Goal: Task Accomplishment & Management: Manage account settings

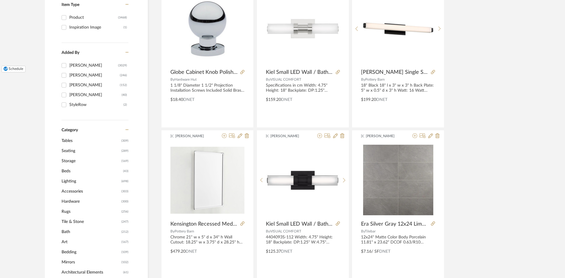
scroll to position [135, 0]
click at [70, 223] on span "Tile & Stone" at bounding box center [91, 221] width 58 height 10
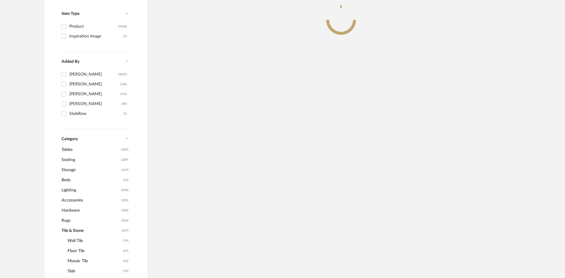
scroll to position [144, 0]
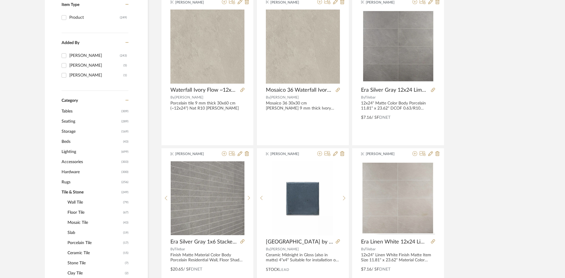
click at [77, 211] on span "Floor Tile" at bounding box center [94, 212] width 54 height 10
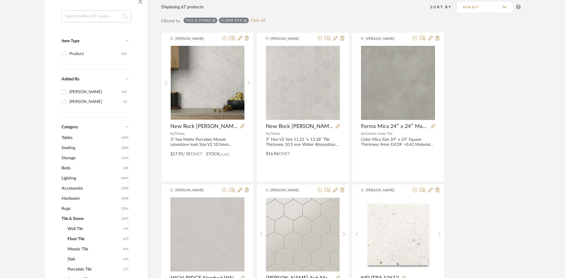
scroll to position [57, 0]
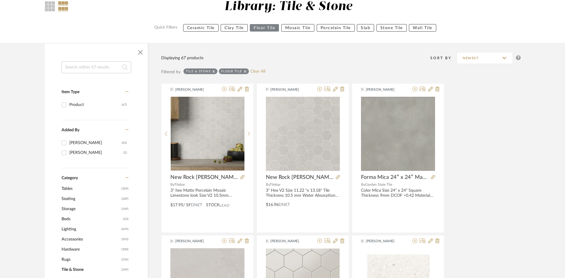
click at [92, 68] on input at bounding box center [97, 67] width 70 height 12
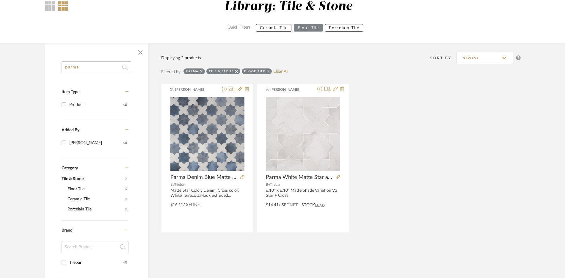
click at [86, 69] on input "parma" at bounding box center [97, 67] width 70 height 12
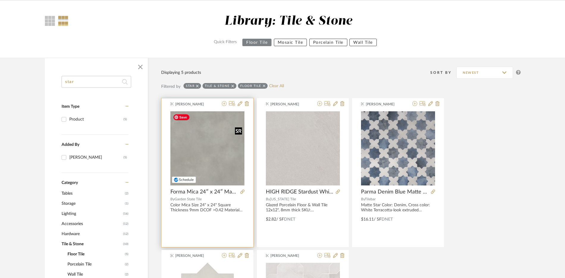
scroll to position [58, 0]
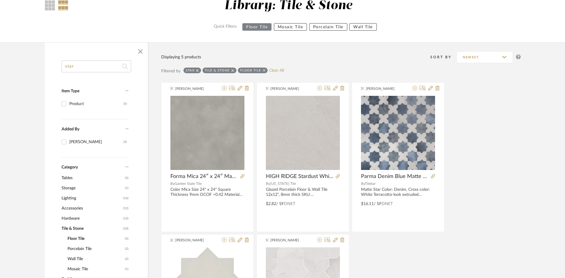
type input "star"
click at [264, 72] on icon at bounding box center [264, 70] width 3 height 4
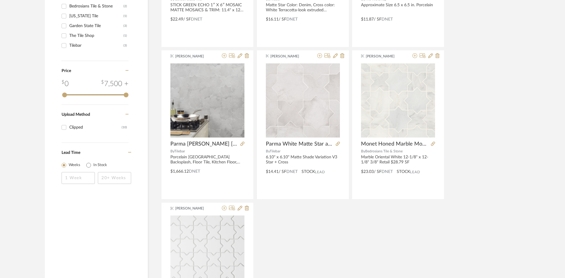
scroll to position [396, 0]
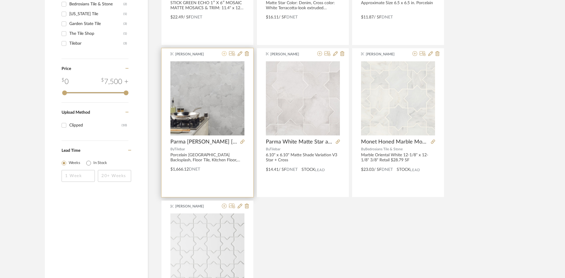
click at [222, 54] on icon at bounding box center [224, 53] width 5 height 5
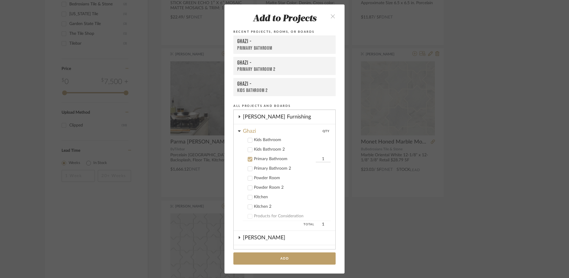
scroll to position [79, 0]
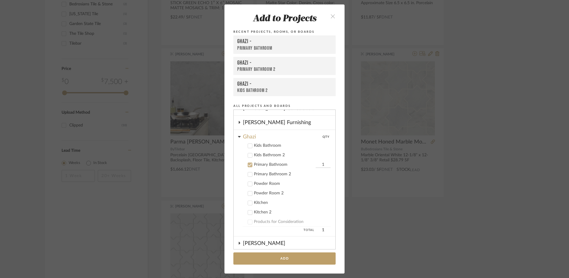
click at [256, 165] on div "Primary Bathroom" at bounding box center [284, 164] width 60 height 5
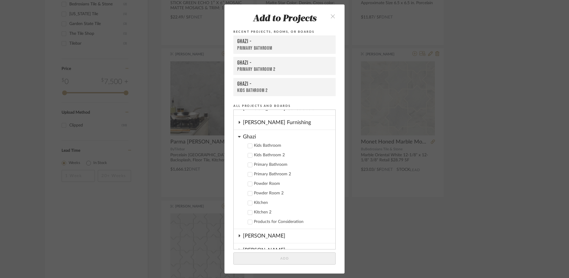
click at [262, 194] on div "Powder Room 2" at bounding box center [292, 193] width 77 height 5
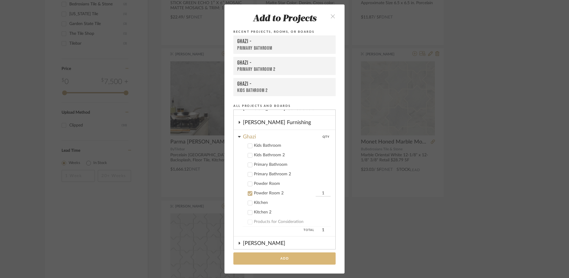
click at [278, 259] on button "Add" at bounding box center [284, 258] width 102 height 12
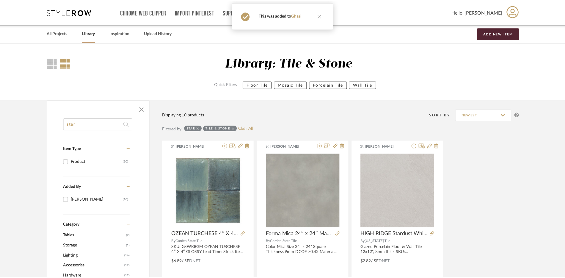
scroll to position [396, 0]
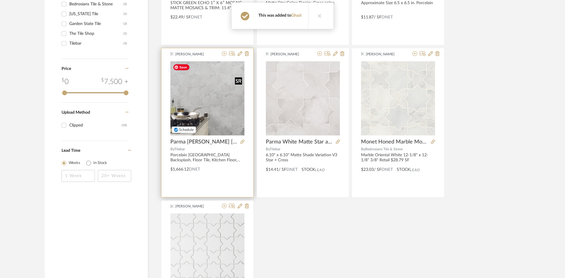
click at [199, 87] on img "0" at bounding box center [207, 98] width 74 height 74
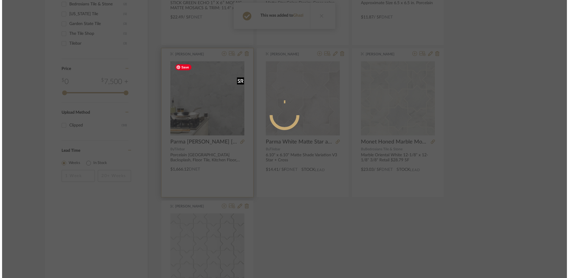
scroll to position [0, 0]
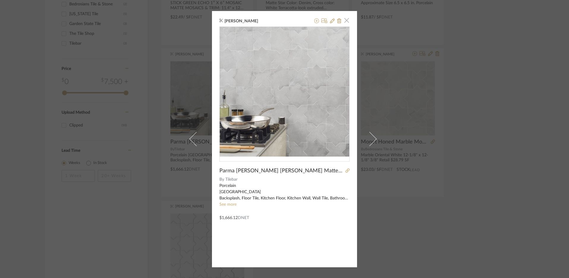
click at [342, 19] on span "button" at bounding box center [347, 21] width 12 height 12
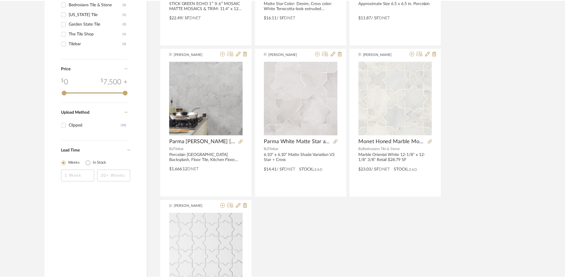
scroll to position [396, 0]
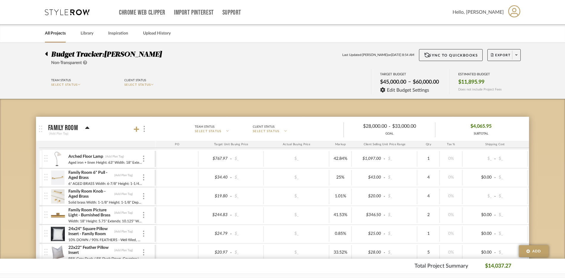
click at [46, 34] on link "All Projects" at bounding box center [55, 33] width 21 height 8
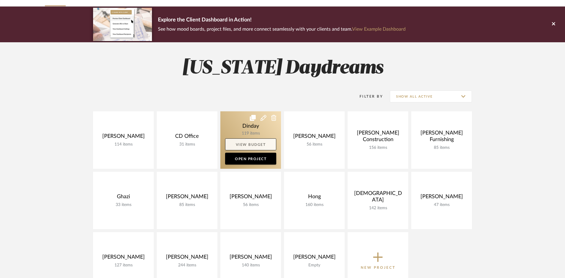
scroll to position [39, 0]
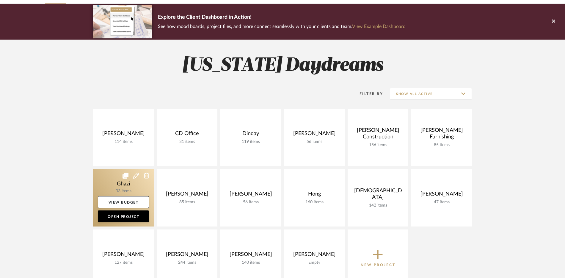
click at [113, 183] on link at bounding box center [123, 197] width 61 height 57
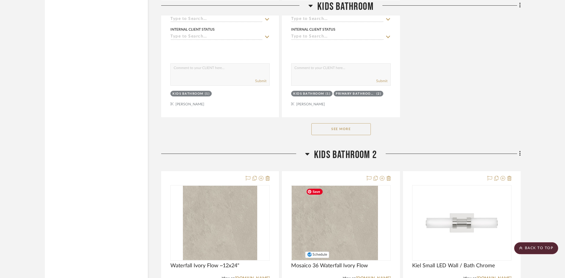
scroll to position [836, 0]
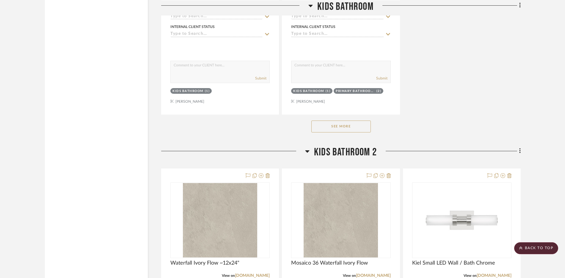
click at [349, 122] on button "See More" at bounding box center [340, 126] width 59 height 12
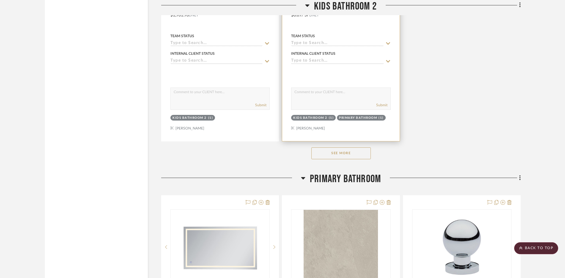
scroll to position [1655, 0]
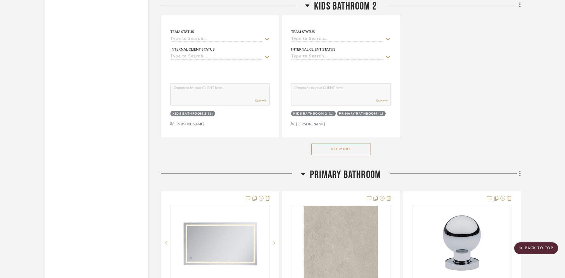
click at [355, 148] on button "See More" at bounding box center [340, 149] width 59 height 12
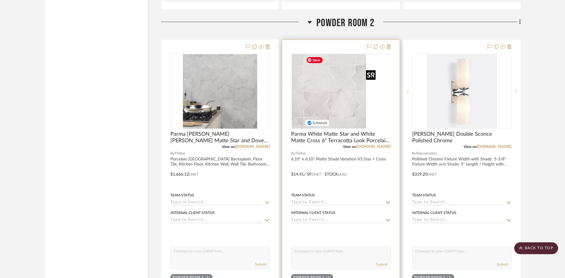
scroll to position [3754, 0]
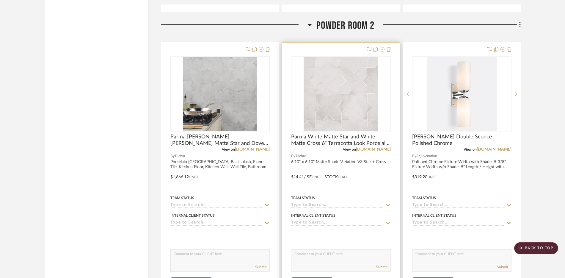
click at [382, 50] on icon at bounding box center [382, 49] width 5 height 5
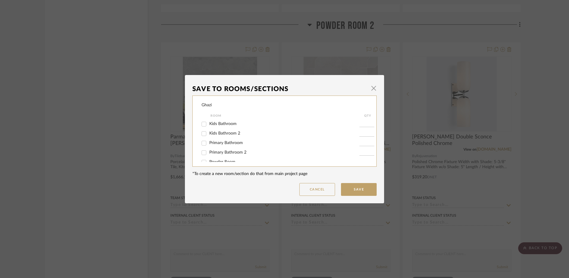
scroll to position [36, 0]
click at [229, 135] on span "Powder Room 2" at bounding box center [224, 136] width 30 height 4
click at [209, 135] on input "Powder Room 2" at bounding box center [204, 137] width 10 height 10
checkbox input "false"
click at [356, 192] on button "Save" at bounding box center [359, 189] width 36 height 13
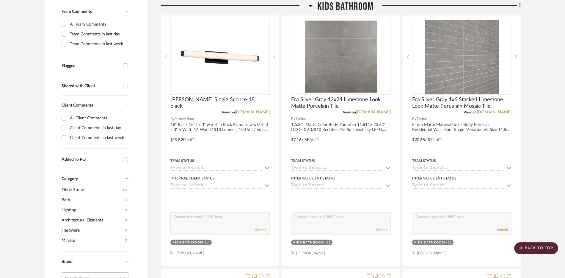
scroll to position [0, 0]
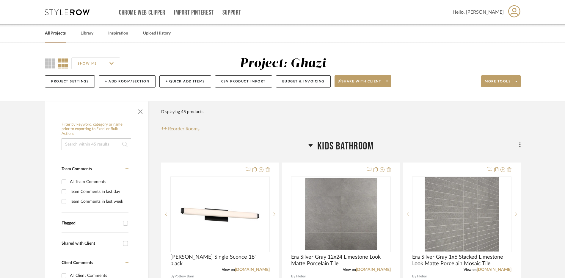
click at [55, 34] on link "All Projects" at bounding box center [55, 33] width 21 height 8
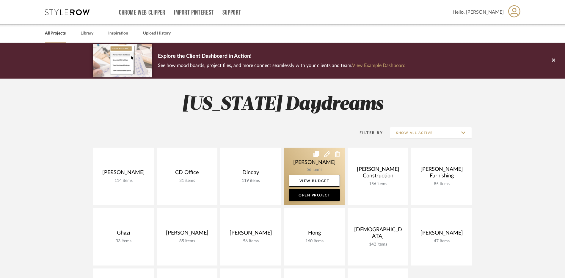
click at [307, 163] on link at bounding box center [314, 175] width 61 height 57
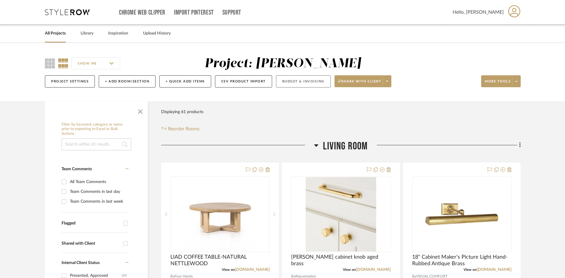
click at [282, 79] on button "Budget & Invoicing" at bounding box center [303, 81] width 55 height 12
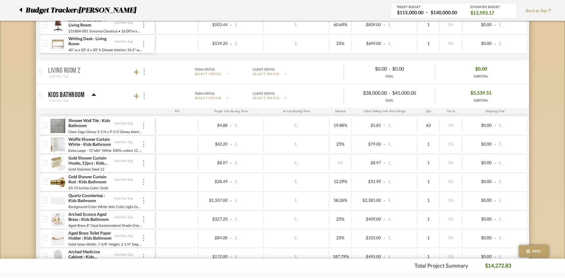
scroll to position [197, 0]
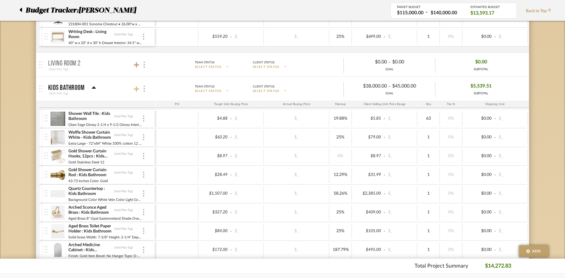
click at [138, 89] on icon at bounding box center [136, 89] width 5 height 6
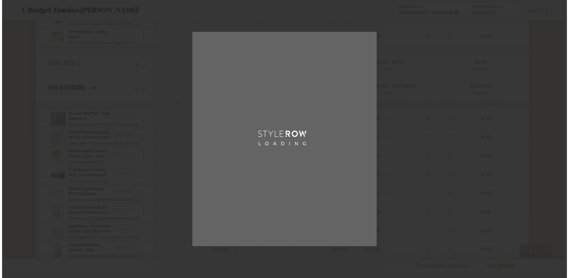
scroll to position [0, 0]
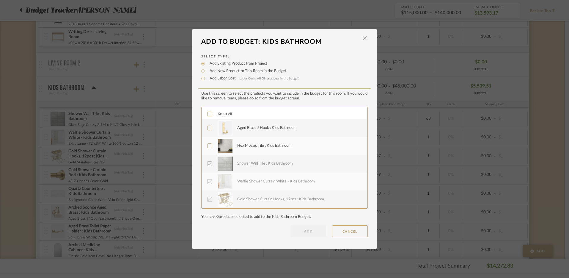
click at [207, 128] on icon at bounding box center [209, 128] width 4 height 4
click at [207, 147] on icon at bounding box center [209, 146] width 4 height 4
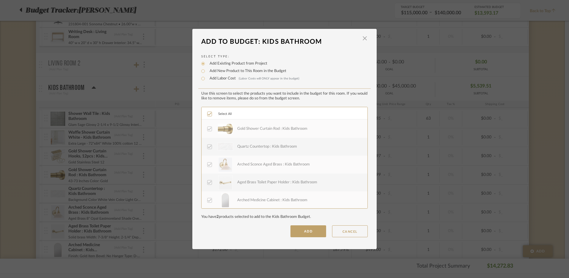
scroll to position [125, 0]
click at [299, 230] on button "ADD" at bounding box center [308, 231] width 36 height 12
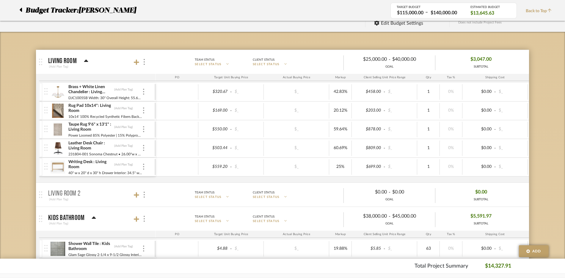
scroll to position [63, 0]
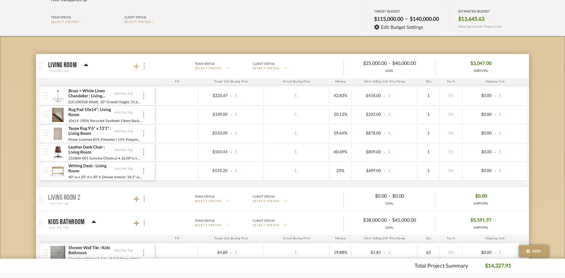
click at [137, 66] on icon at bounding box center [136, 66] width 5 height 5
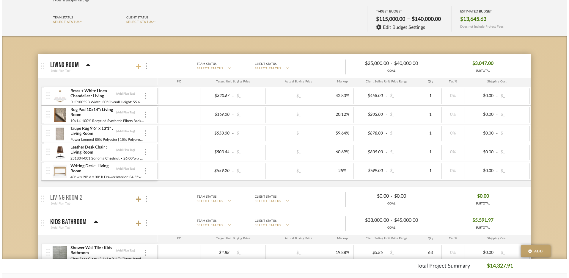
scroll to position [0, 0]
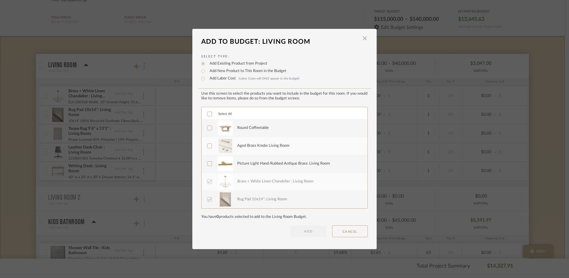
click at [209, 128] on icon at bounding box center [209, 128] width 4 height 4
click at [207, 148] on icon at bounding box center [209, 146] width 4 height 4
click at [208, 165] on icon at bounding box center [210, 163] width 4 height 3
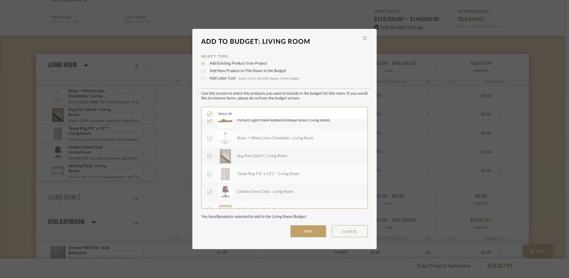
scroll to position [53, 0]
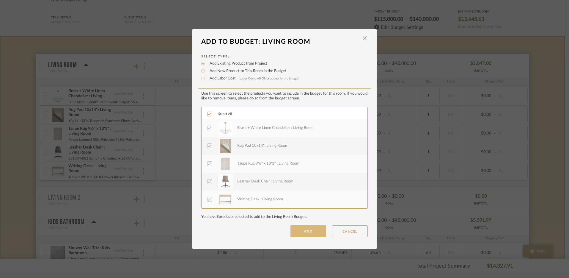
click at [308, 235] on button "ADD" at bounding box center [308, 231] width 36 height 12
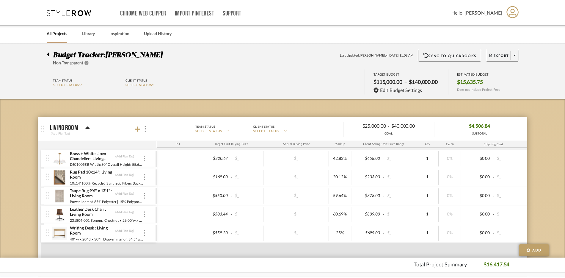
scroll to position [63, 0]
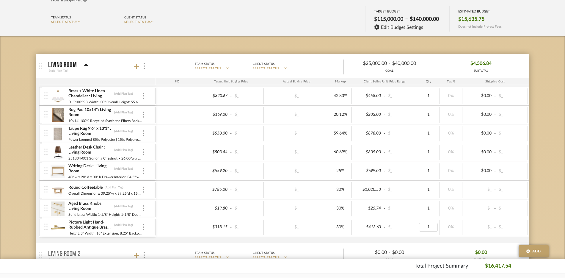
click at [427, 227] on div "1" at bounding box center [428, 227] width 19 height 9
type input "2"
click at [375, 227] on div "$413.60" at bounding box center [367, 227] width 29 height 9
type input "454"
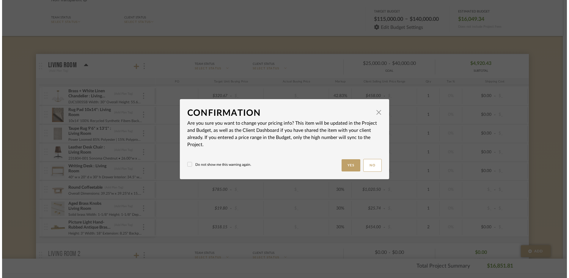
scroll to position [0, 0]
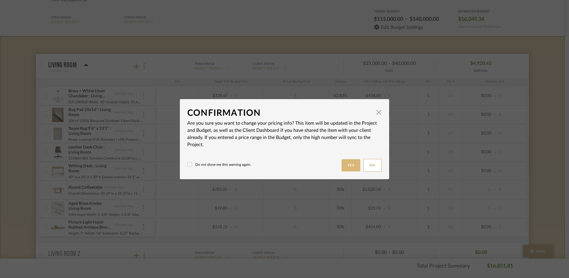
click at [344, 163] on button "Yes" at bounding box center [351, 165] width 19 height 12
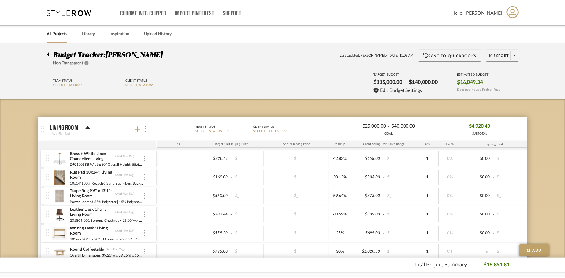
scroll to position [63, 0]
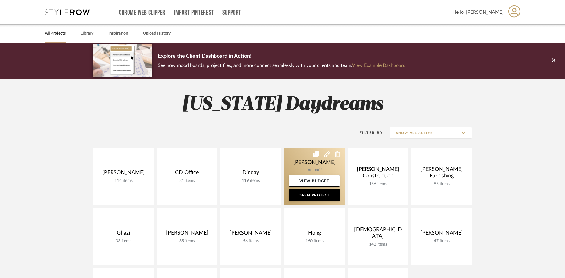
click at [302, 164] on link at bounding box center [314, 175] width 61 height 57
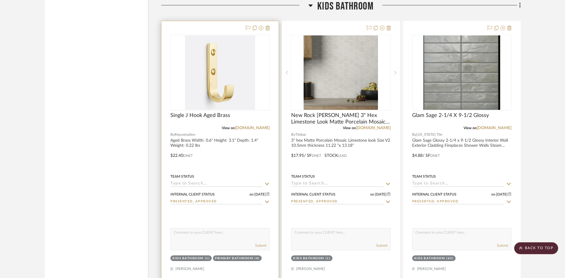
scroll to position [1084, 0]
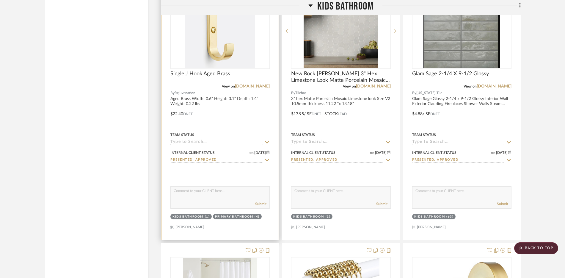
click at [192, 218] on div "Kids Bathroom" at bounding box center [187, 216] width 31 height 4
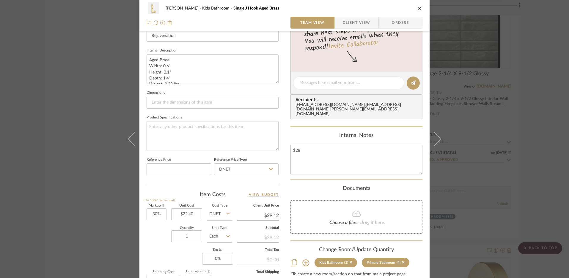
scroll to position [251, 0]
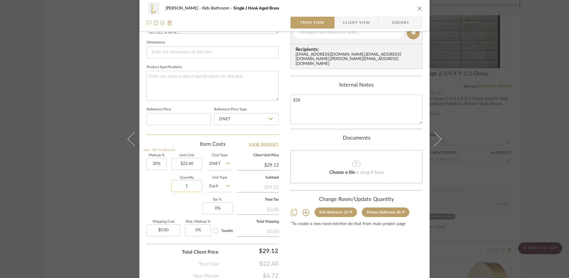
click at [191, 185] on input "1" at bounding box center [186, 186] width 31 height 12
type input "3"
click at [266, 166] on input "$29.12" at bounding box center [258, 164] width 42 height 9
type input "29.12"
type input "28"
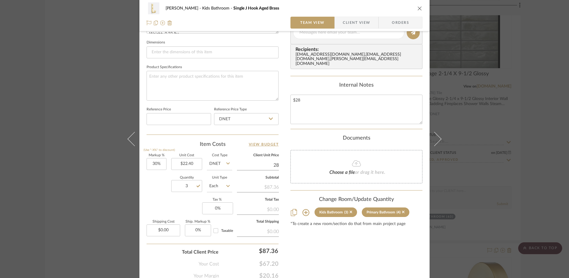
click at [350, 247] on div "Content here copies to Client View - confirm visibility there. Show in Client D…" at bounding box center [356, 34] width 132 height 489
type input "25%"
type input "$28.00"
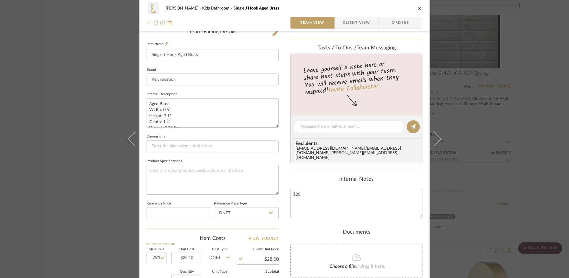
scroll to position [0, 0]
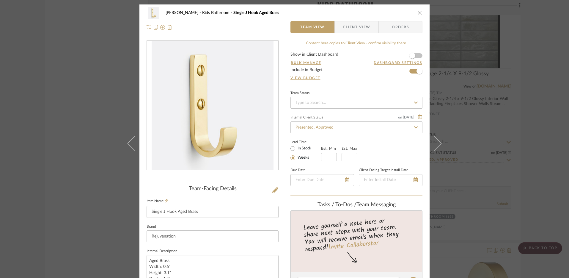
click at [417, 12] on icon "close" at bounding box center [419, 12] width 5 height 5
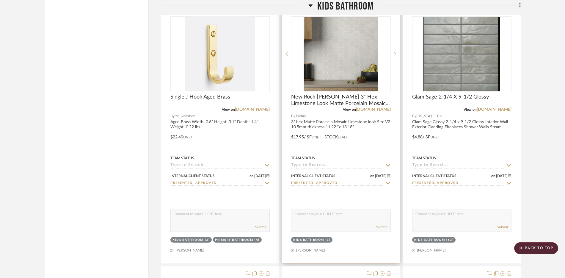
scroll to position [1060, 0]
click at [349, 66] on img "0" at bounding box center [340, 55] width 74 height 74
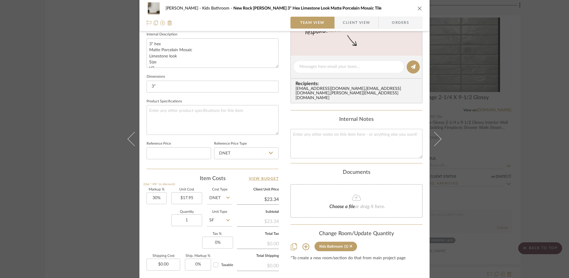
scroll to position [224, 0]
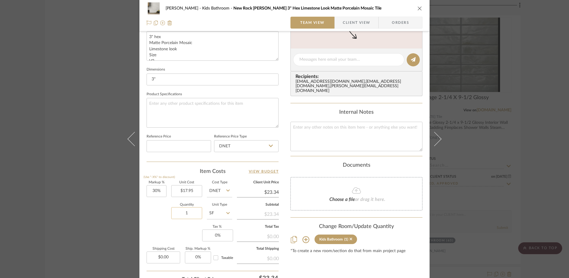
click at [190, 215] on input "1" at bounding box center [186, 213] width 31 height 12
type input "25"
click at [188, 169] on div "Item Costs View Budget" at bounding box center [213, 171] width 132 height 7
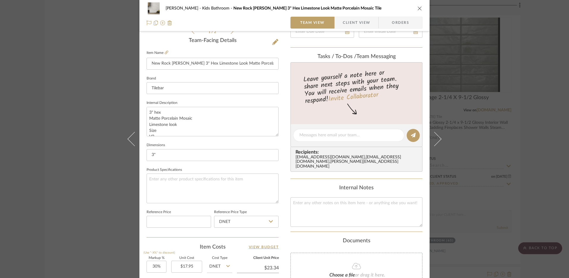
scroll to position [134, 0]
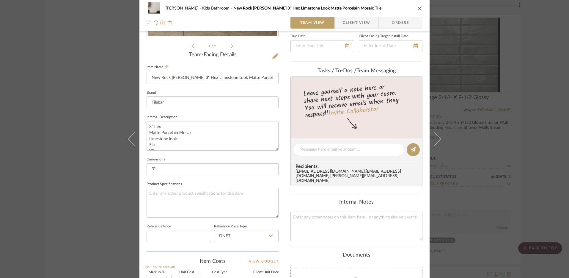
click at [165, 64] on fieldset "Item Name New Rock Perla White 3" Hex Limestone Look Matte Porcelain Mosaic Tile" at bounding box center [213, 73] width 132 height 21
click at [165, 68] on icon at bounding box center [167, 67] width 4 height 4
click at [341, 230] on textarea at bounding box center [356, 225] width 132 height 29
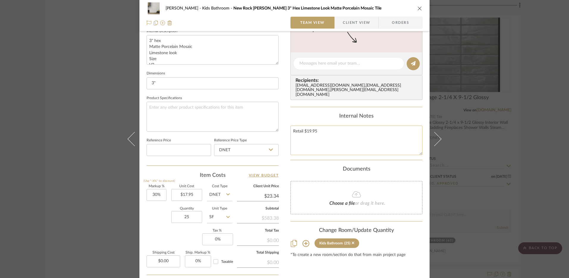
scroll to position [276, 0]
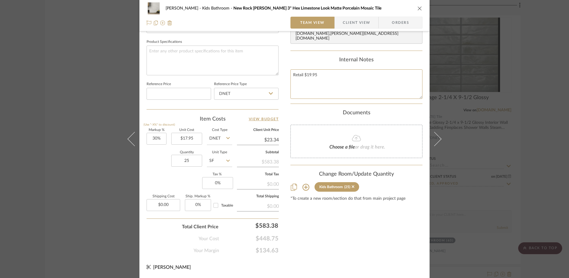
type textarea "Retail $19.95"
click at [267, 142] on input "$23.34" at bounding box center [258, 139] width 42 height 9
type input "23.34"
type input "19.95"
click at [347, 241] on div "Content here copies to Client View - confirm visibility there. Show in Client D…" at bounding box center [356, 9] width 132 height 489
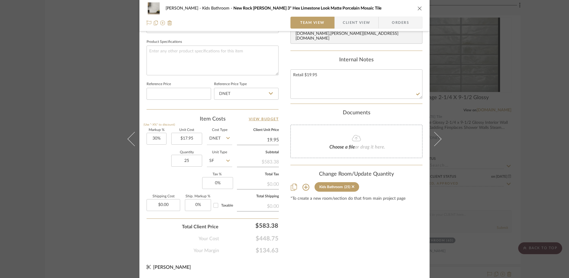
type input "11.14%"
type input "$19.95"
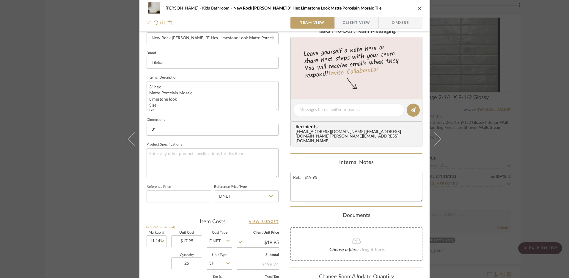
scroll to position [0, 0]
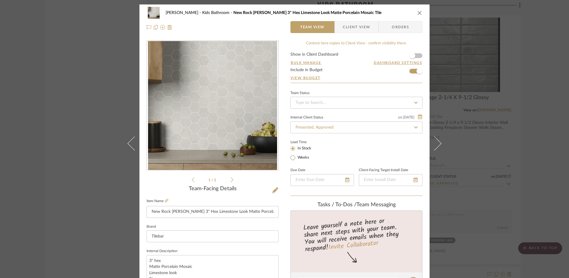
click at [418, 12] on icon "close" at bounding box center [419, 12] width 5 height 5
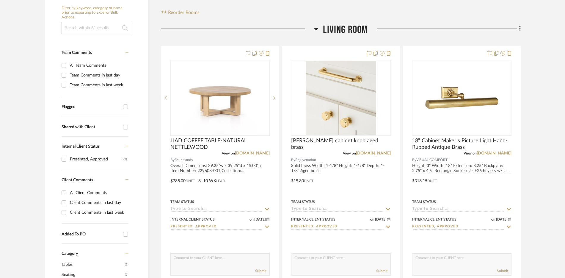
scroll to position [218, 0]
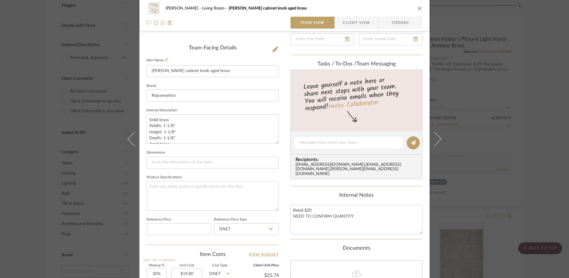
scroll to position [192, 0]
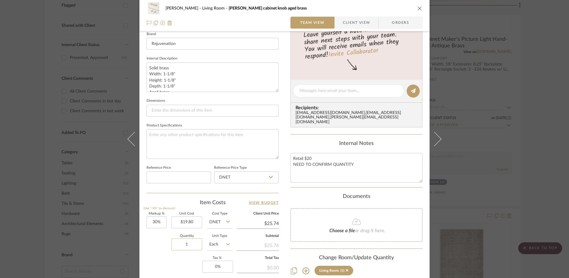
click at [190, 243] on input "1" at bounding box center [186, 244] width 31 height 12
type input "14"
type input "25.74"
click at [266, 221] on input "25.74" at bounding box center [258, 223] width 42 height 9
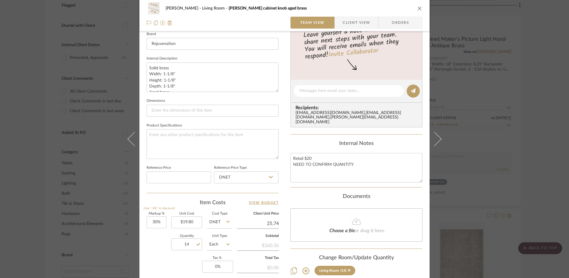
click at [266, 221] on input "25.74" at bounding box center [258, 223] width 42 height 9
type input "20"
click at [287, 191] on div "Farrell Living Room Ansel cabinet knob aged brass Team View Client View Orders …" at bounding box center [284, 86] width 290 height 549
type input "1.01%"
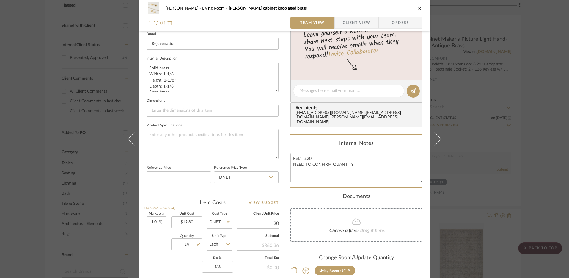
type input "$20.00"
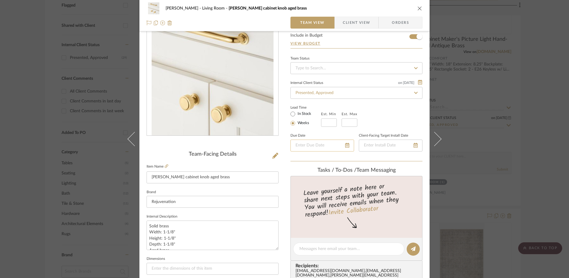
scroll to position [0, 0]
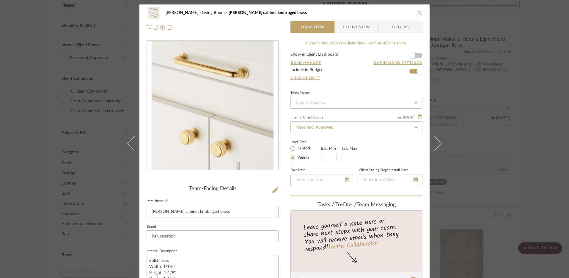
click at [420, 15] on icon "close" at bounding box center [419, 12] width 5 height 5
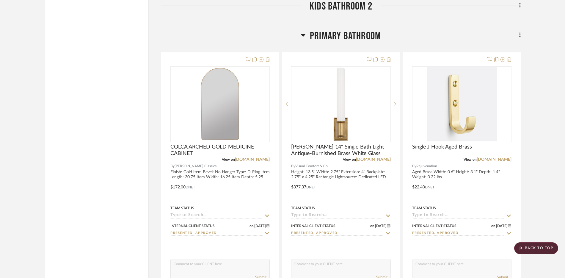
scroll to position [1913, 0]
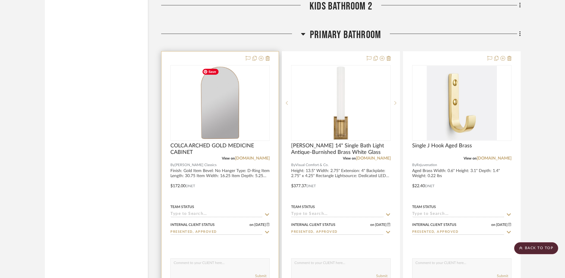
click at [0, 0] on img at bounding box center [0, 0] width 0 height 0
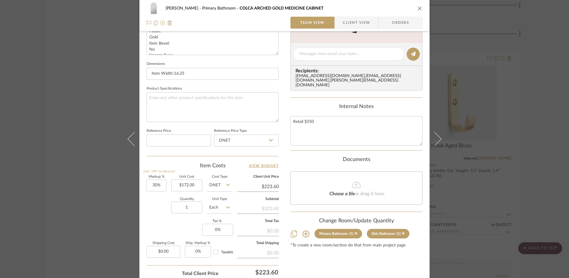
scroll to position [267, 0]
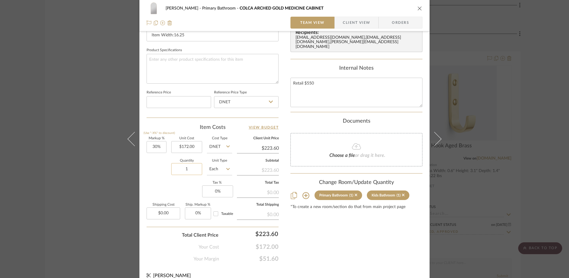
click at [189, 172] on input "1" at bounding box center [186, 169] width 31 height 12
type input "2"
click at [164, 185] on div "Markup % (Use "-X%" to discount) 30% Unit Cost $172.00 Cost Type DNET Client Un…" at bounding box center [213, 180] width 132 height 87
click at [262, 147] on input "223.60" at bounding box center [258, 148] width 42 height 9
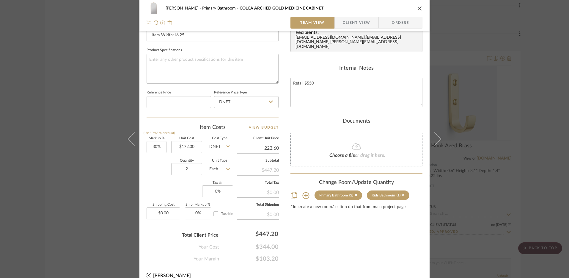
click at [262, 147] on input "223.60" at bounding box center [258, 148] width 42 height 9
type input "495"
click at [343, 256] on div "Content here copies to Client View - confirm visibility there. Show in Client D…" at bounding box center [356, 17] width 132 height 489
type input "187.79%"
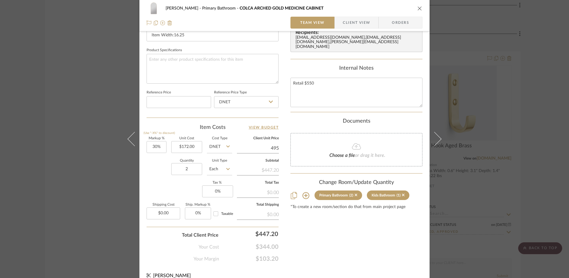
type input "$495.00"
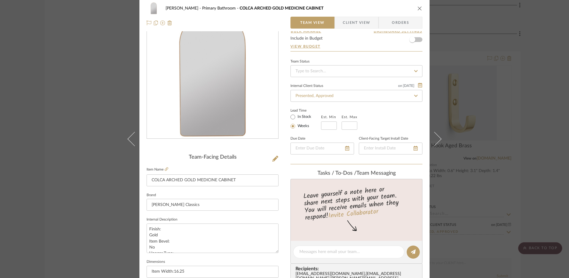
scroll to position [0, 0]
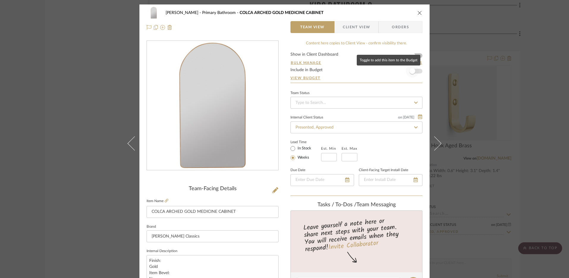
click at [414, 68] on span "button" at bounding box center [412, 70] width 13 height 13
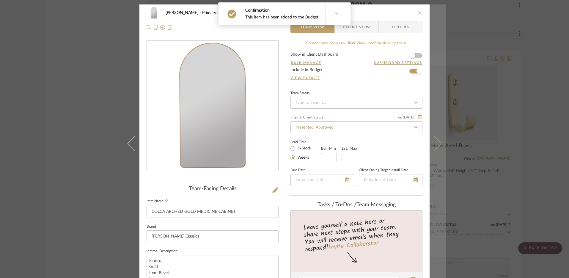
click at [434, 144] on icon at bounding box center [434, 143] width 14 height 14
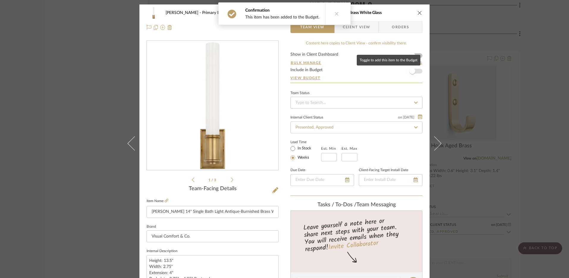
click at [412, 70] on span "button" at bounding box center [412, 71] width 6 height 6
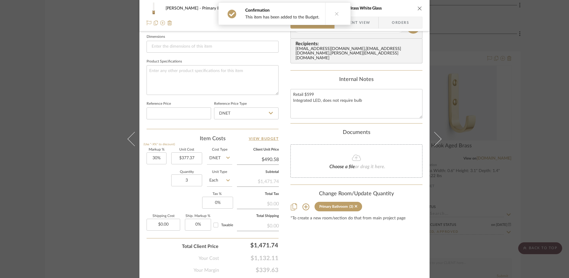
scroll to position [253, 0]
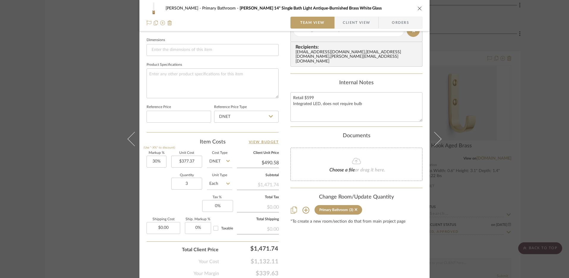
click at [273, 165] on input "$490.58" at bounding box center [258, 162] width 42 height 9
type input "539"
click at [366, 253] on div "Content here copies to Client View - confirm visibility there. Show in Client D…" at bounding box center [356, 31] width 132 height 489
type input "42.83%"
type input "$539.00"
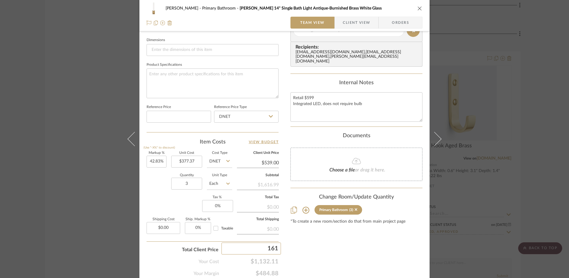
type input "1617"
click at [332, 262] on div "Content here copies to Client View - confirm visibility there. Show in Client D…" at bounding box center [356, 31] width 132 height 489
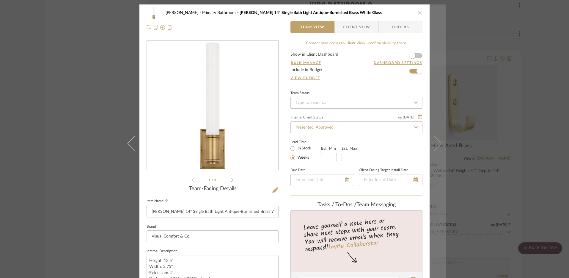
click at [435, 147] on icon at bounding box center [434, 143] width 14 height 14
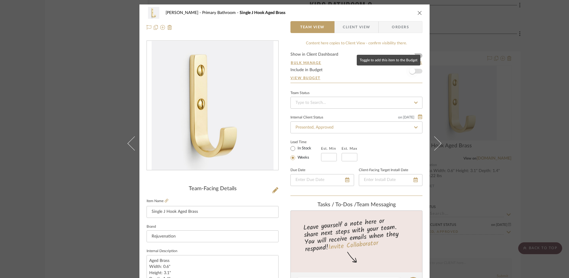
click at [415, 71] on span "button" at bounding box center [412, 70] width 13 height 13
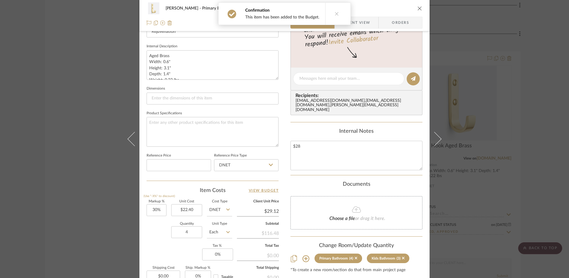
scroll to position [229, 0]
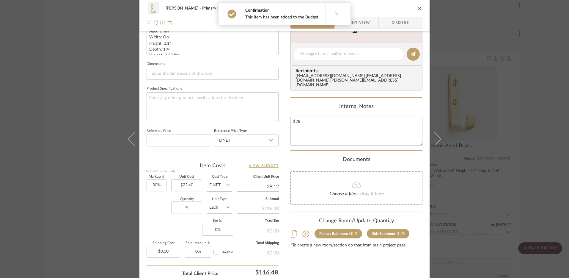
click at [273, 186] on input "29.12" at bounding box center [258, 186] width 42 height 9
type input "28"
click at [283, 158] on div "Farrell Primary Bathroom Single J Hook Aged Brass Team View Client View Orders …" at bounding box center [284, 49] width 290 height 549
type input "25%"
type input "$28.00"
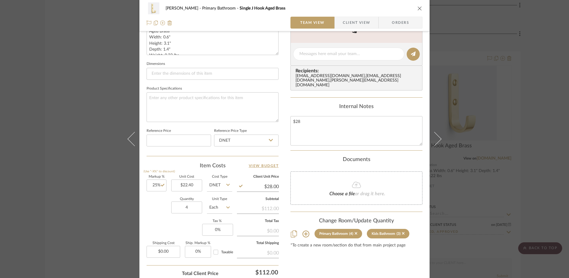
scroll to position [0, 0]
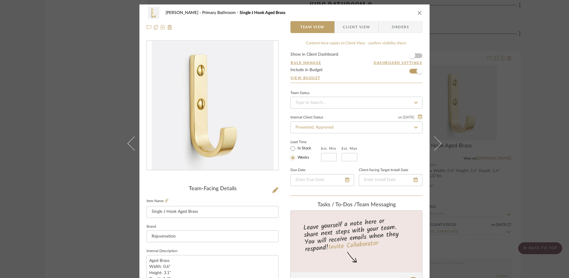
click at [493, 59] on div "Farrell Primary Bathroom Single J Hook Aged Brass Team View Client View Orders …" at bounding box center [284, 139] width 569 height 278
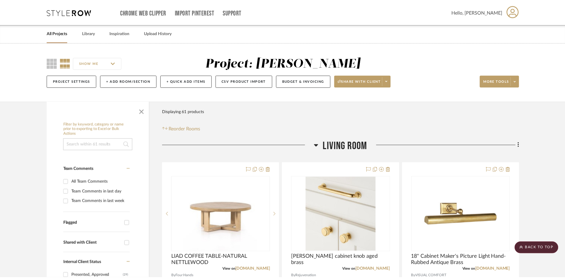
scroll to position [1913, 0]
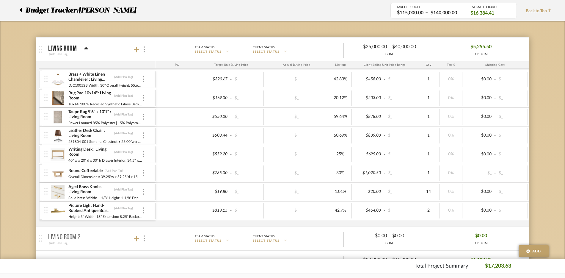
scroll to position [87, 0]
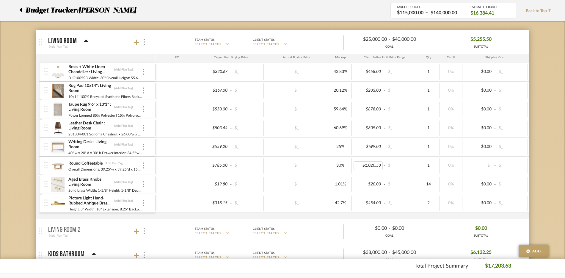
click at [372, 164] on div "$1,020.50" at bounding box center [367, 165] width 29 height 9
type input "1260"
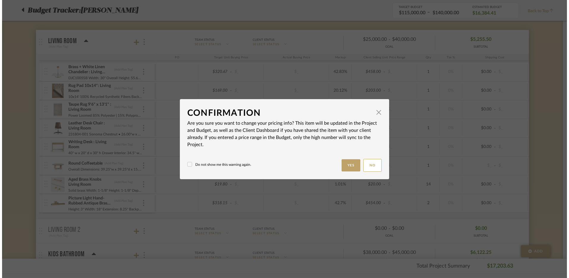
scroll to position [0, 0]
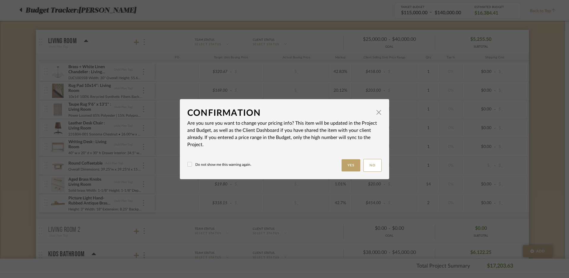
click at [215, 166] on label "Do not show me this warning again." at bounding box center [219, 164] width 64 height 5
click at [358, 165] on button "Yes" at bounding box center [351, 165] width 19 height 12
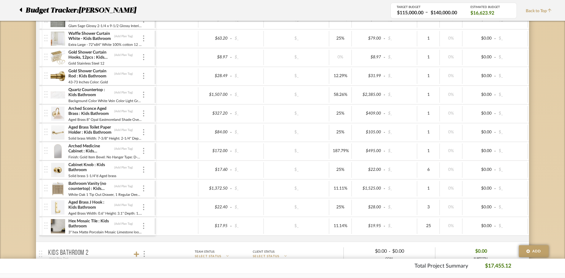
scroll to position [307, 0]
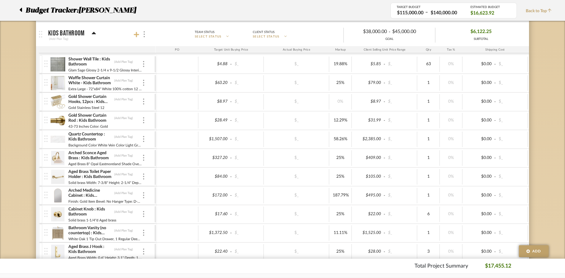
click at [136, 35] on icon at bounding box center [136, 34] width 5 height 5
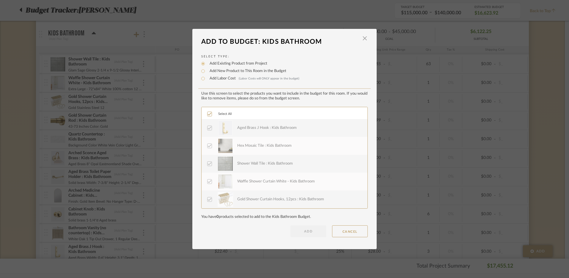
scroll to position [125, 0]
click at [365, 39] on span "button" at bounding box center [365, 38] width 12 height 12
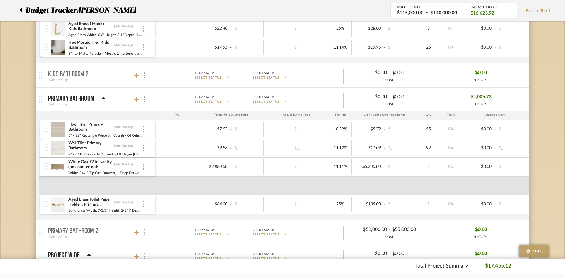
scroll to position [566, 0]
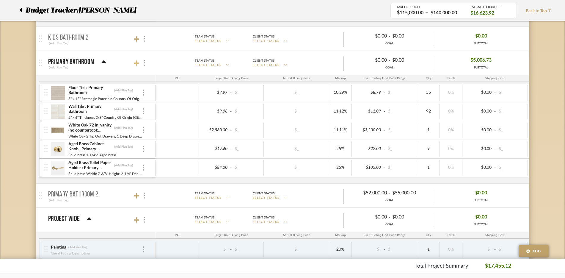
click at [134, 63] on icon at bounding box center [136, 62] width 5 height 5
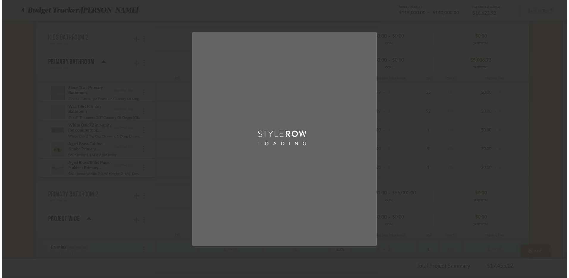
scroll to position [0, 0]
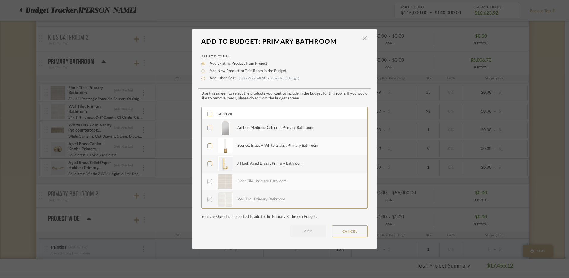
click at [207, 133] on label "Arched Medicine Cabinet : Primary Bathroom" at bounding box center [283, 127] width 153 height 15
click at [207, 144] on icon at bounding box center [209, 146] width 4 height 4
click at [207, 163] on icon at bounding box center [209, 163] width 4 height 4
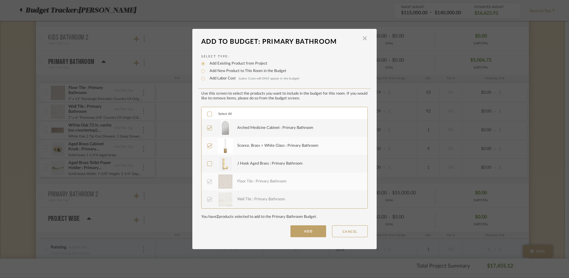
click at [203, 165] on div "J Hook Aged Brass : Primary Bathroom" at bounding box center [285, 164] width 166 height 18
click at [209, 162] on icon at bounding box center [210, 163] width 4 height 3
click at [207, 148] on div at bounding box center [209, 145] width 5 height 5
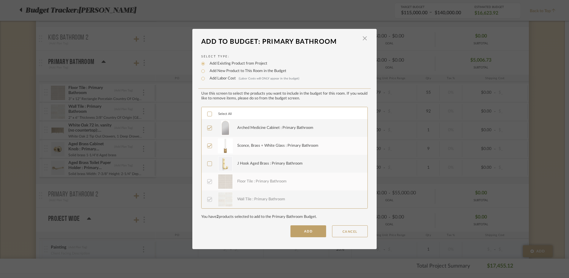
click at [207, 130] on div at bounding box center [209, 127] width 5 height 5
click at [361, 38] on span "button" at bounding box center [365, 38] width 12 height 12
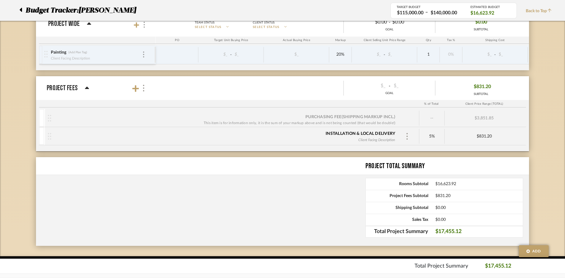
scroll to position [767, 0]
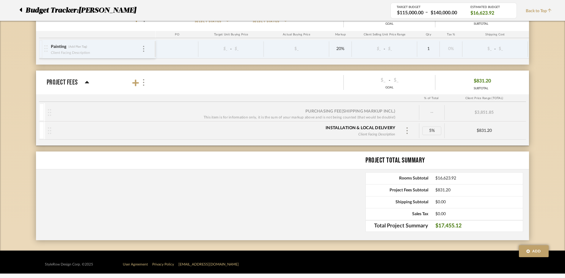
click at [430, 129] on div "5%" at bounding box center [431, 130] width 19 height 9
type input "18"
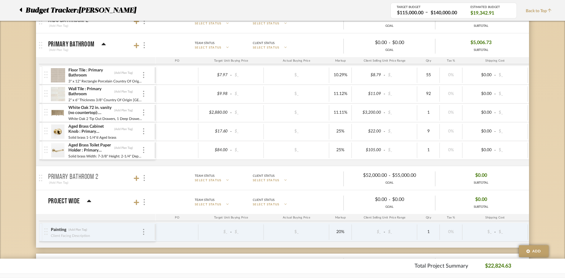
scroll to position [585, 0]
